Goal: Register for event/course

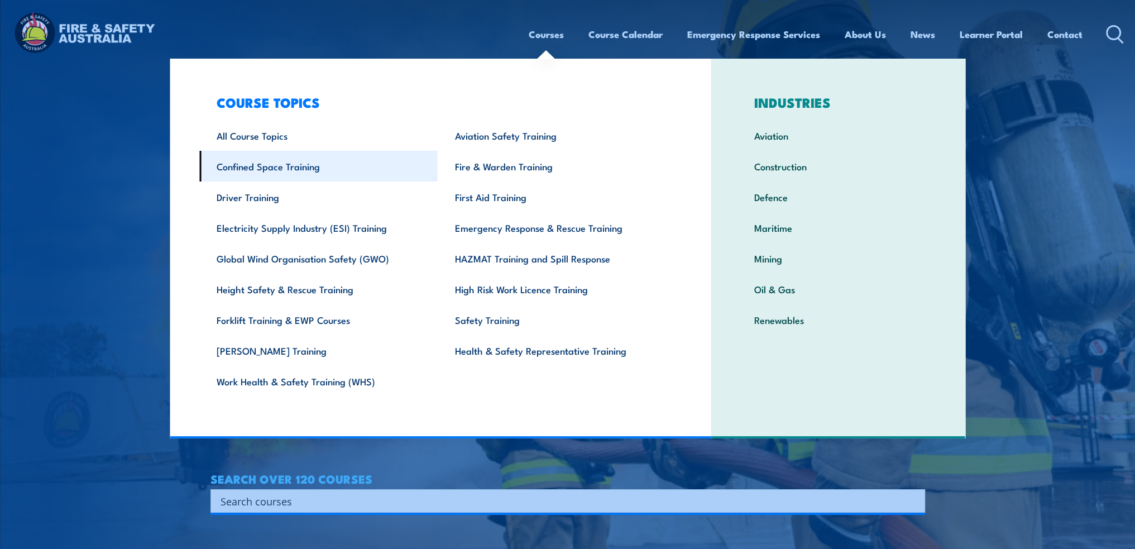
click at [267, 165] on link "Confined Space Training" at bounding box center [318, 166] width 238 height 31
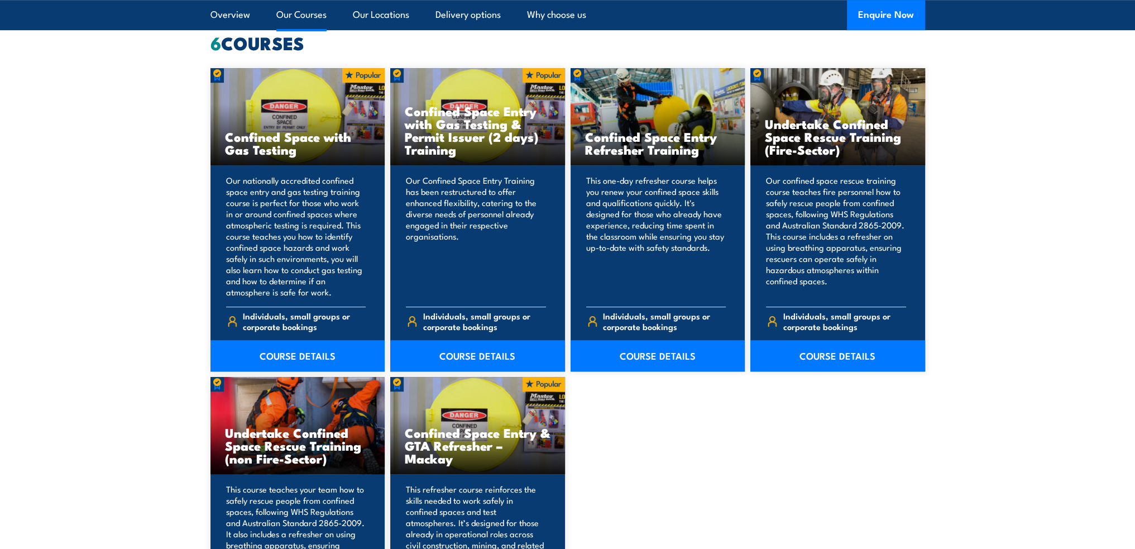
scroll to position [893, 0]
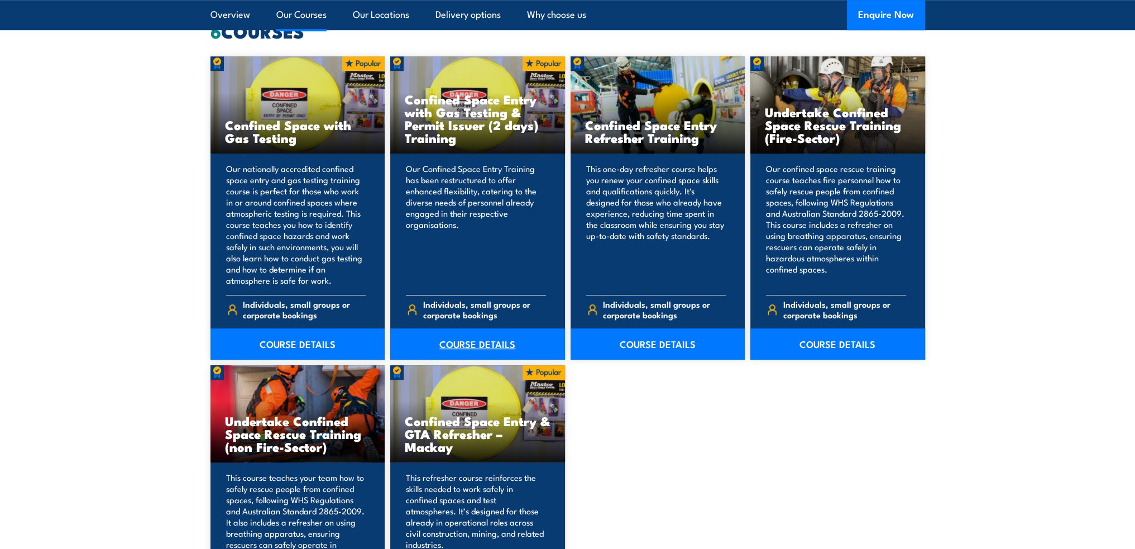
click at [482, 345] on link "COURSE DETAILS" at bounding box center [477, 343] width 175 height 31
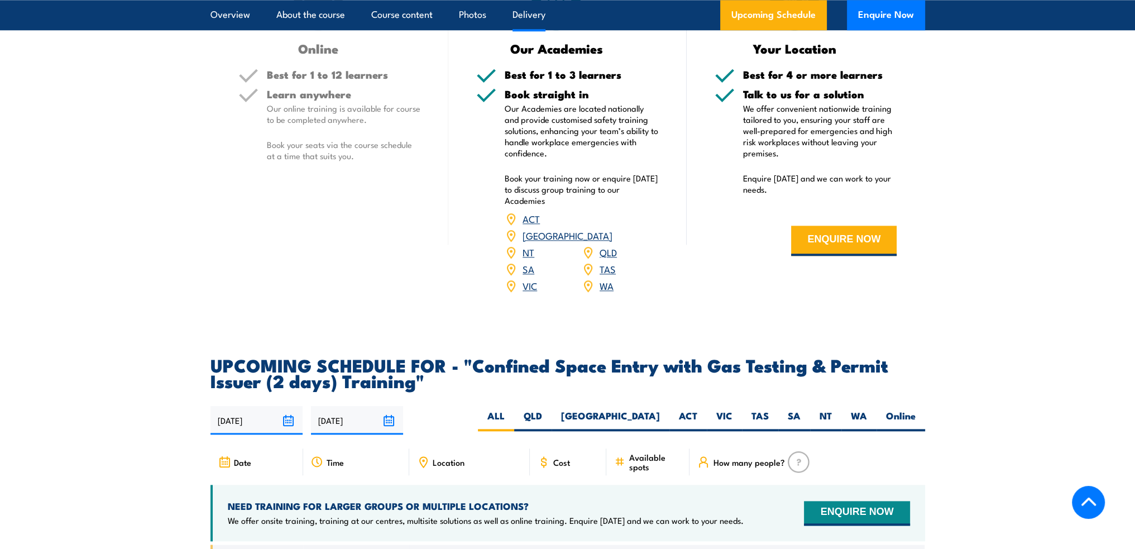
scroll to position [1787, 0]
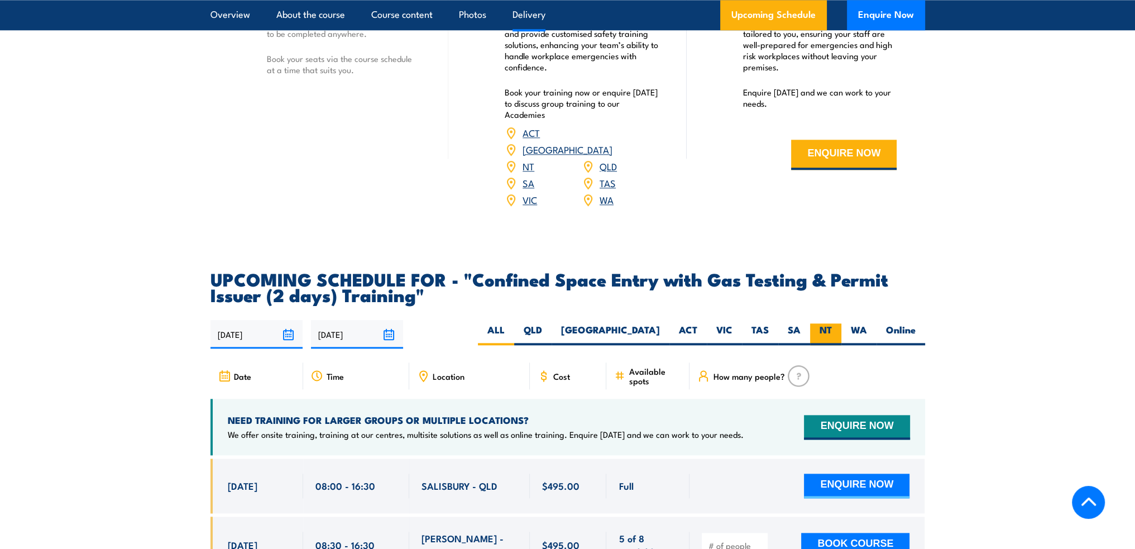
click at [831, 323] on label "NT" at bounding box center [825, 334] width 31 height 22
click at [832, 323] on input "NT" at bounding box center [835, 326] width 7 height 7
radio input "true"
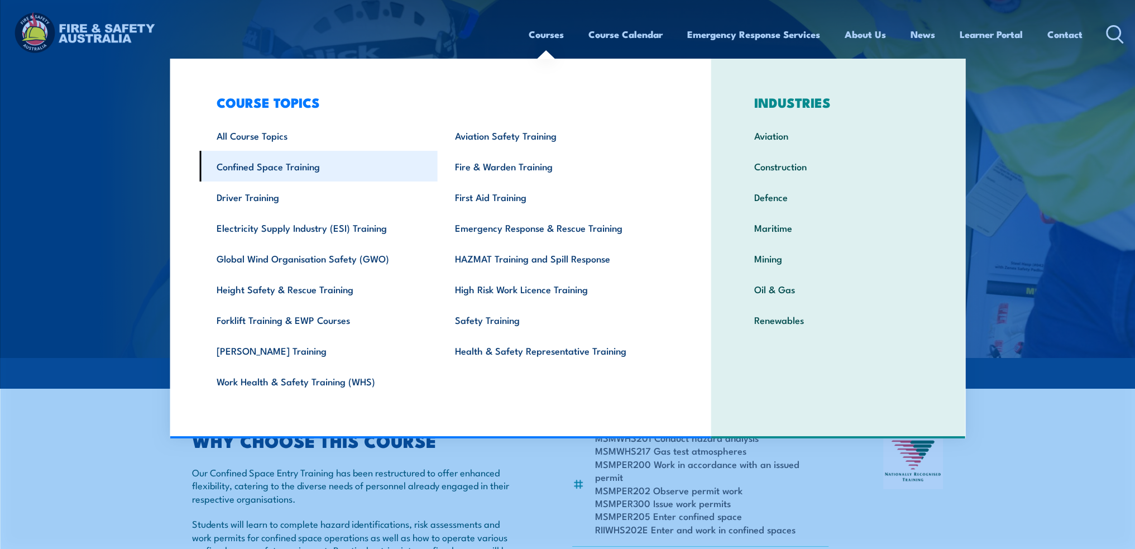
click at [309, 166] on link "Confined Space Training" at bounding box center [318, 166] width 238 height 31
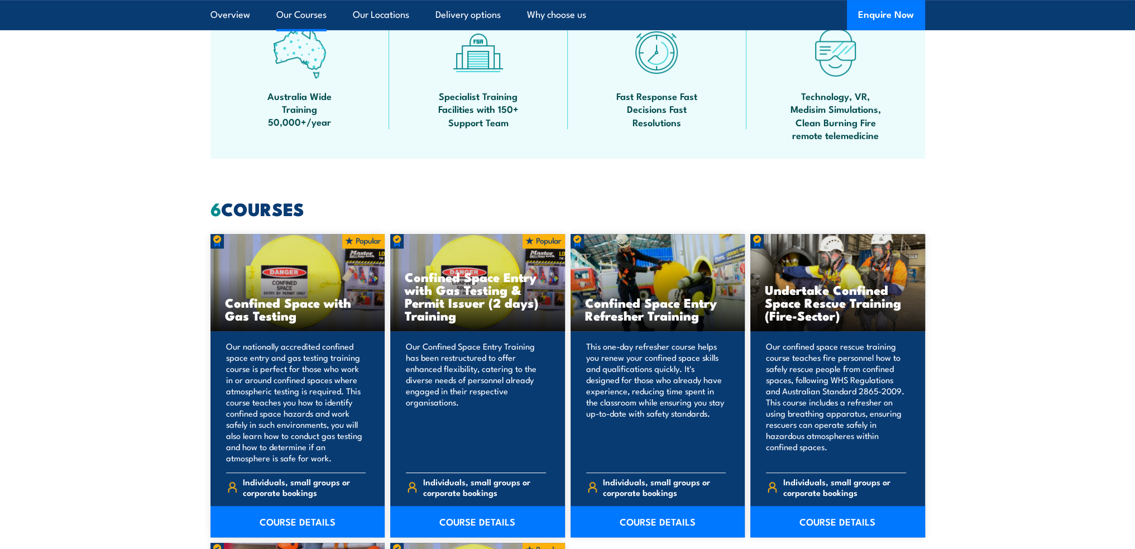
scroll to position [782, 0]
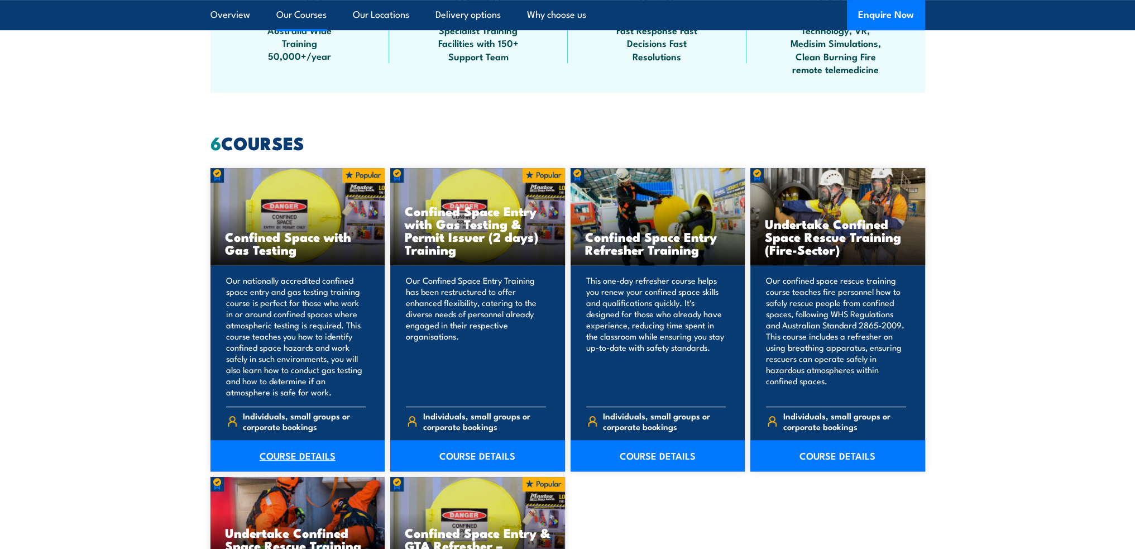
click at [291, 460] on link "COURSE DETAILS" at bounding box center [297, 455] width 175 height 31
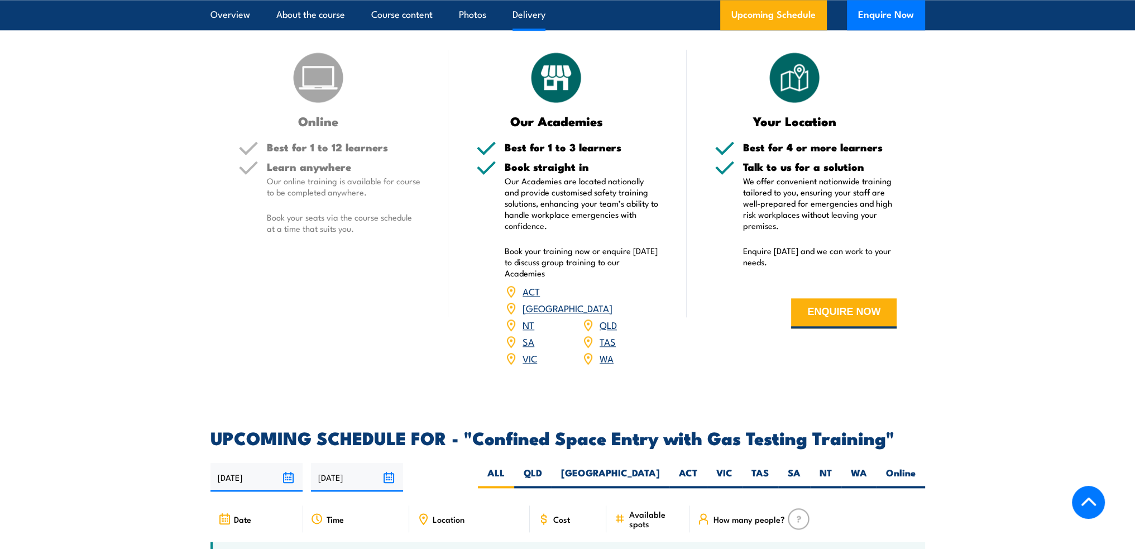
scroll to position [1787, 0]
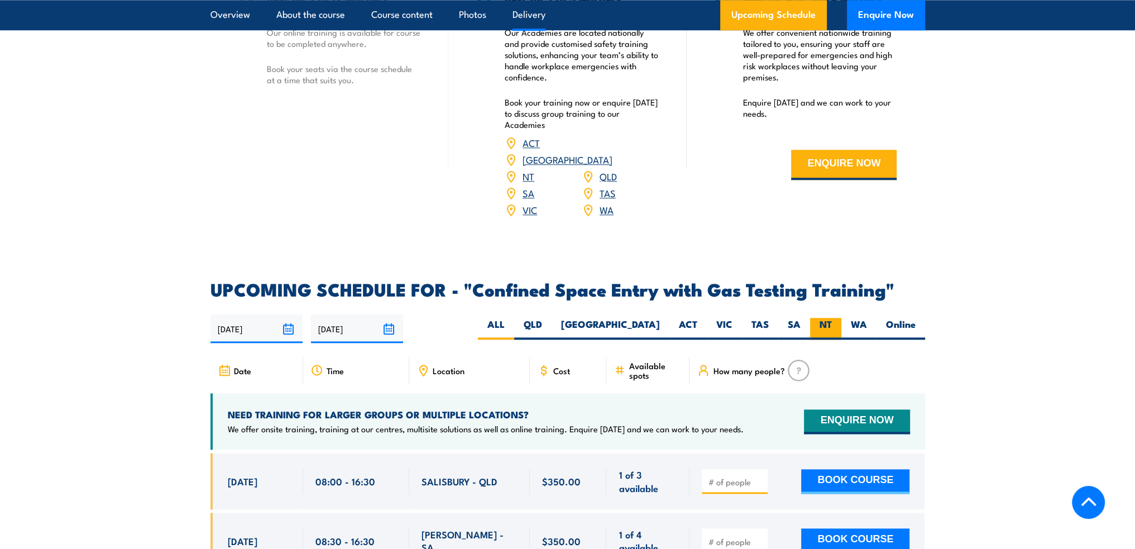
click at [815, 325] on label "NT" at bounding box center [825, 329] width 31 height 22
click at [832, 325] on input "NT" at bounding box center [835, 321] width 7 height 7
radio input "true"
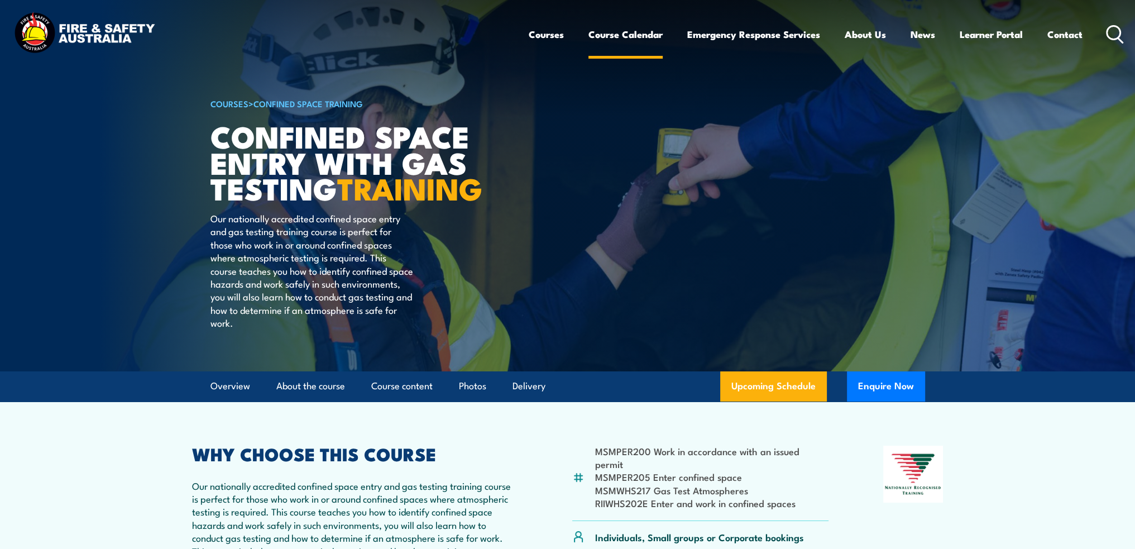
click at [642, 34] on link "Course Calendar" at bounding box center [625, 35] width 74 height 30
